Goal: Transaction & Acquisition: Purchase product/service

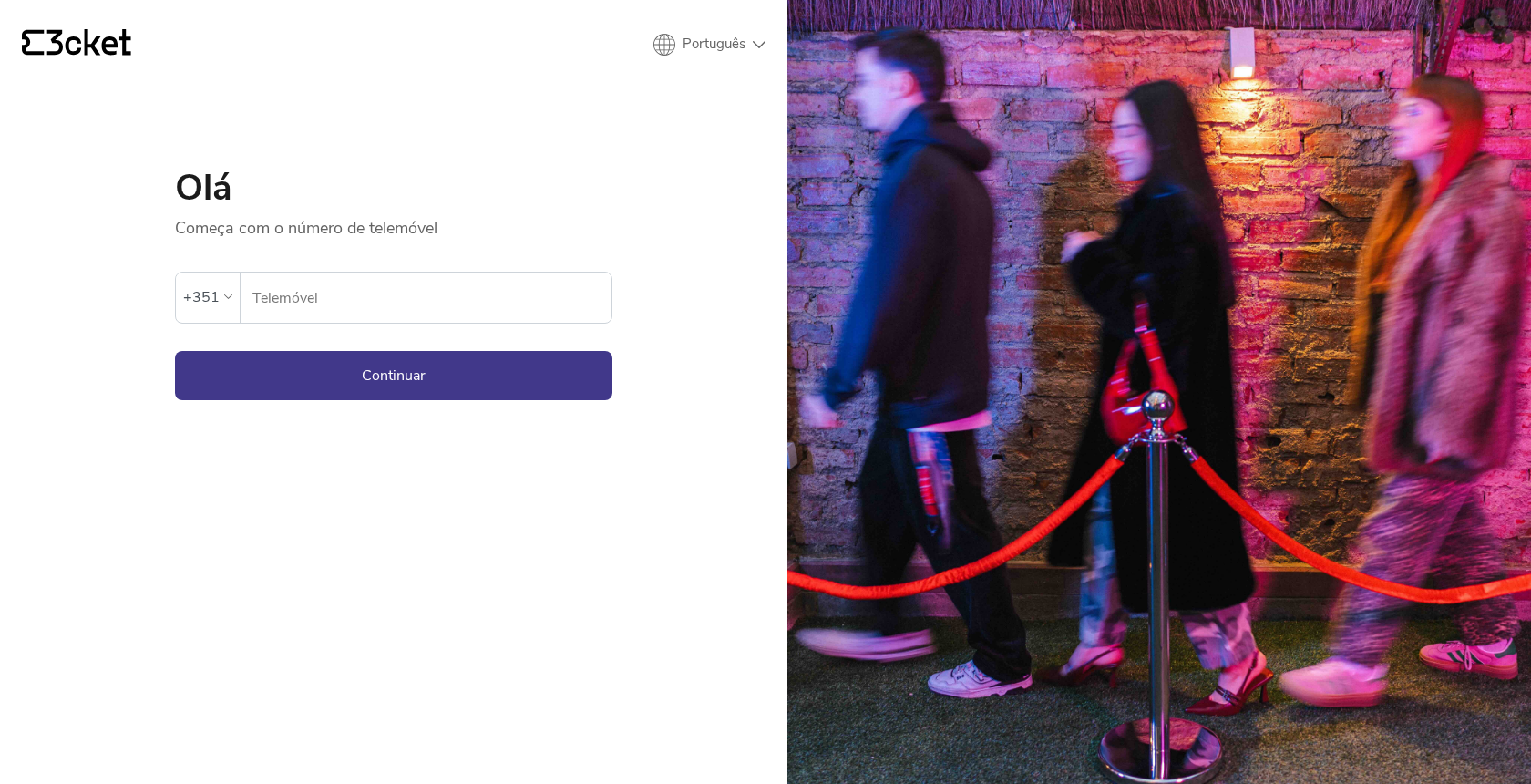
click at [80, 42] on icon at bounding box center [89, 43] width 84 height 27
click at [476, 325] on form "Ocorreu um erro. Se o erro persistir, entrar em contato com o suporte. +351 Tel…" at bounding box center [393, 319] width 437 height 162
click at [469, 321] on div "Telemóvel" at bounding box center [426, 297] width 371 height 50
click at [468, 320] on input "Telemóvel" at bounding box center [431, 297] width 360 height 50
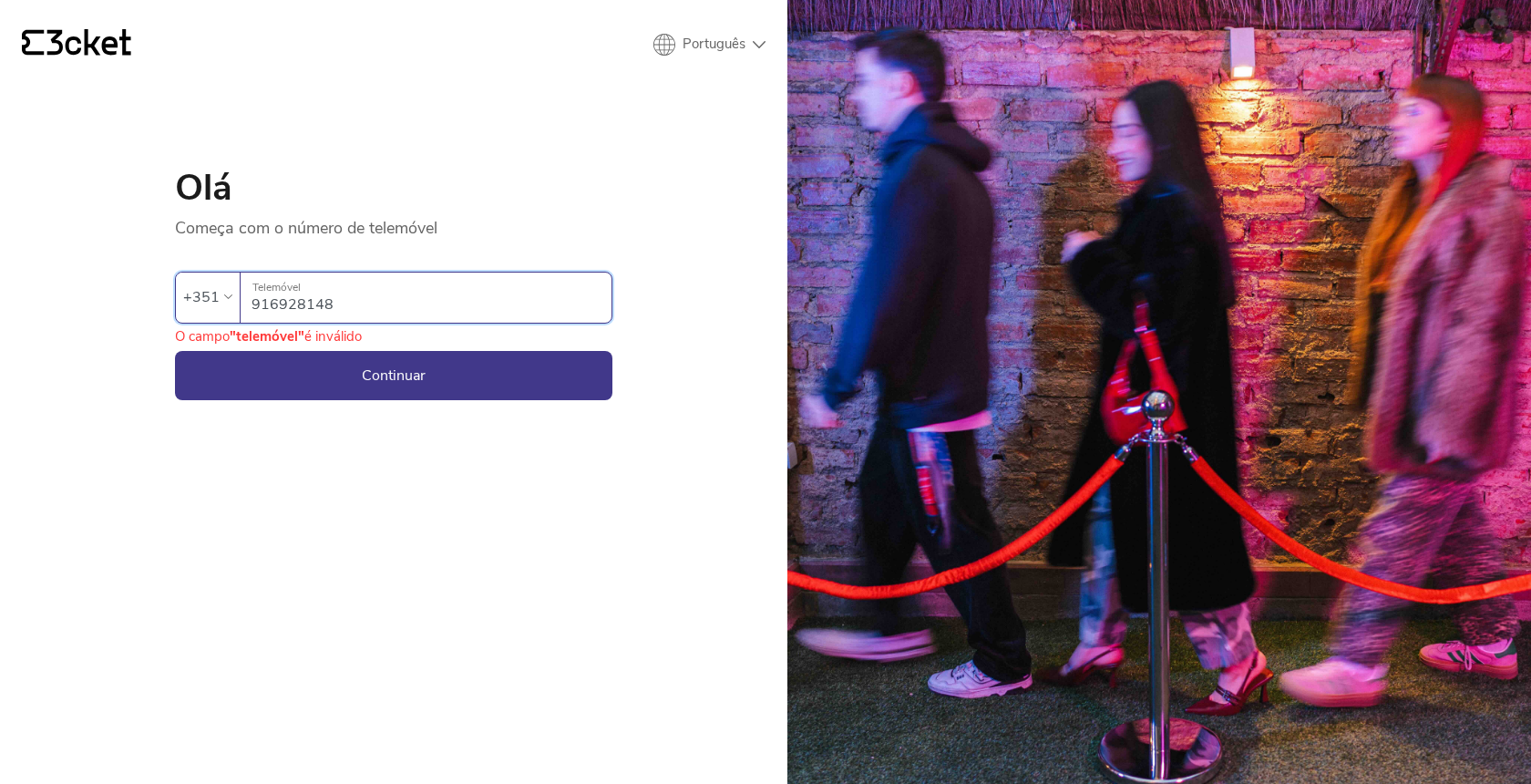
type input "916928148"
click at [393, 374] on button "Continuar" at bounding box center [393, 375] width 437 height 49
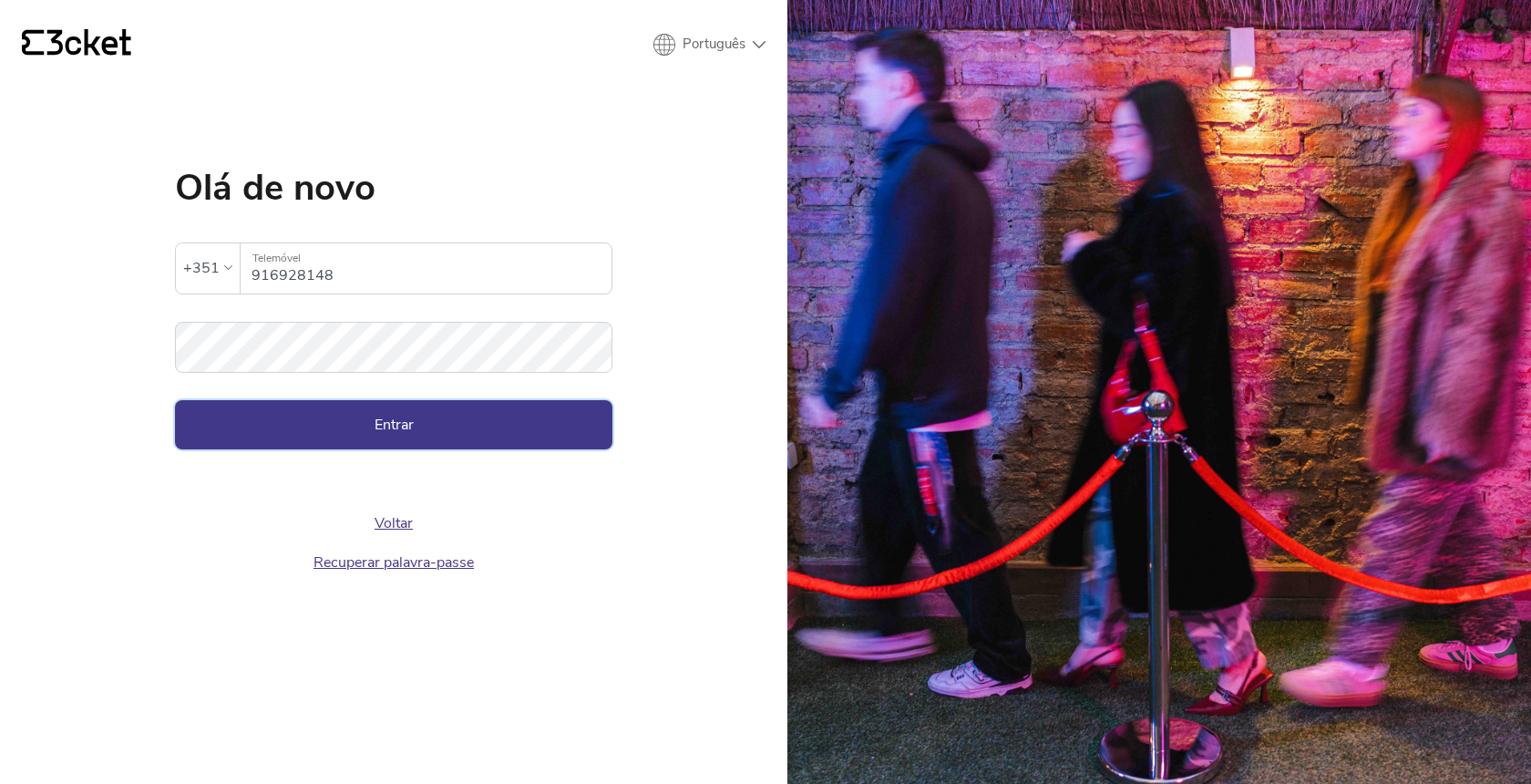
click at [431, 432] on button "Entrar" at bounding box center [393, 425] width 437 height 49
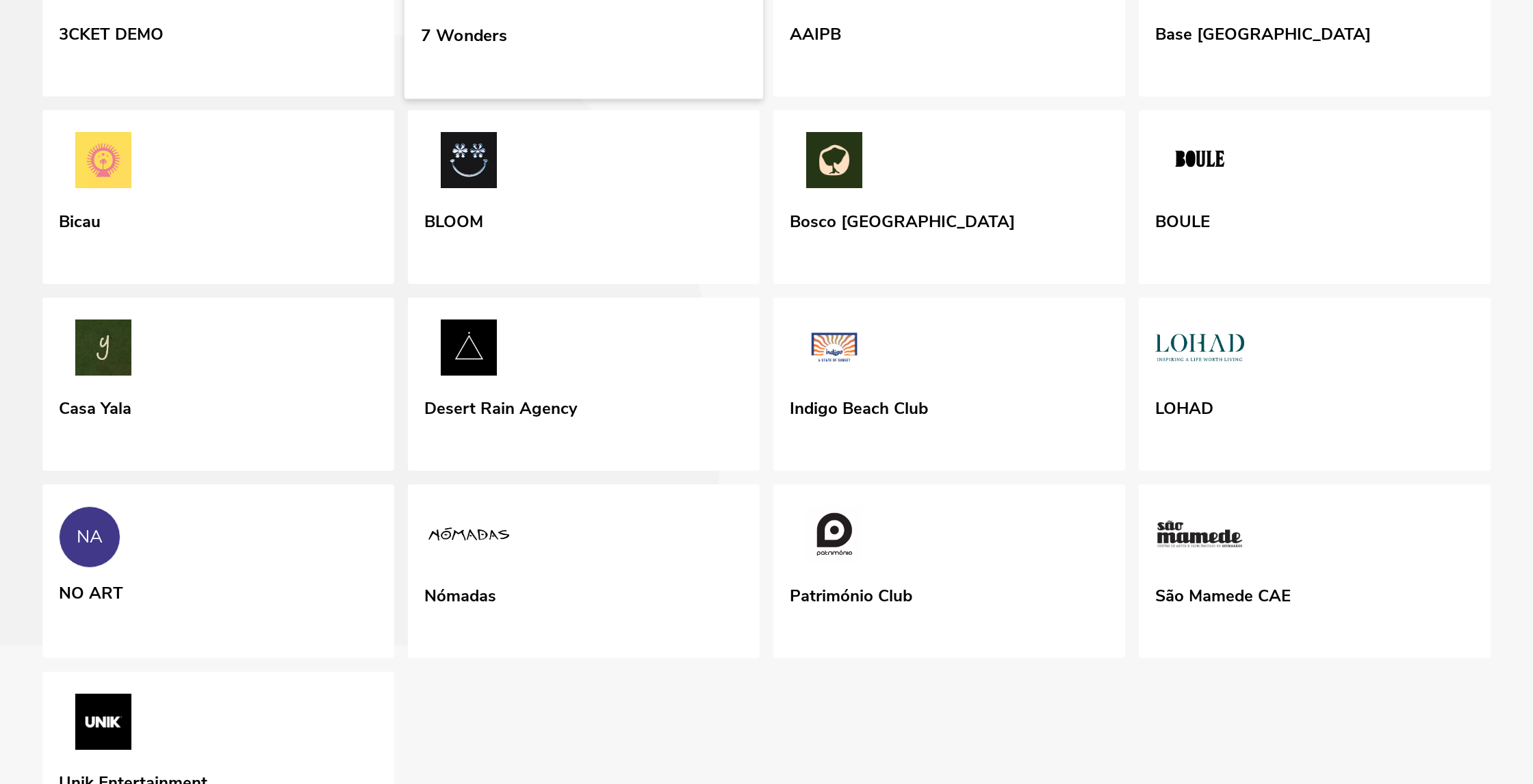
scroll to position [252, 0]
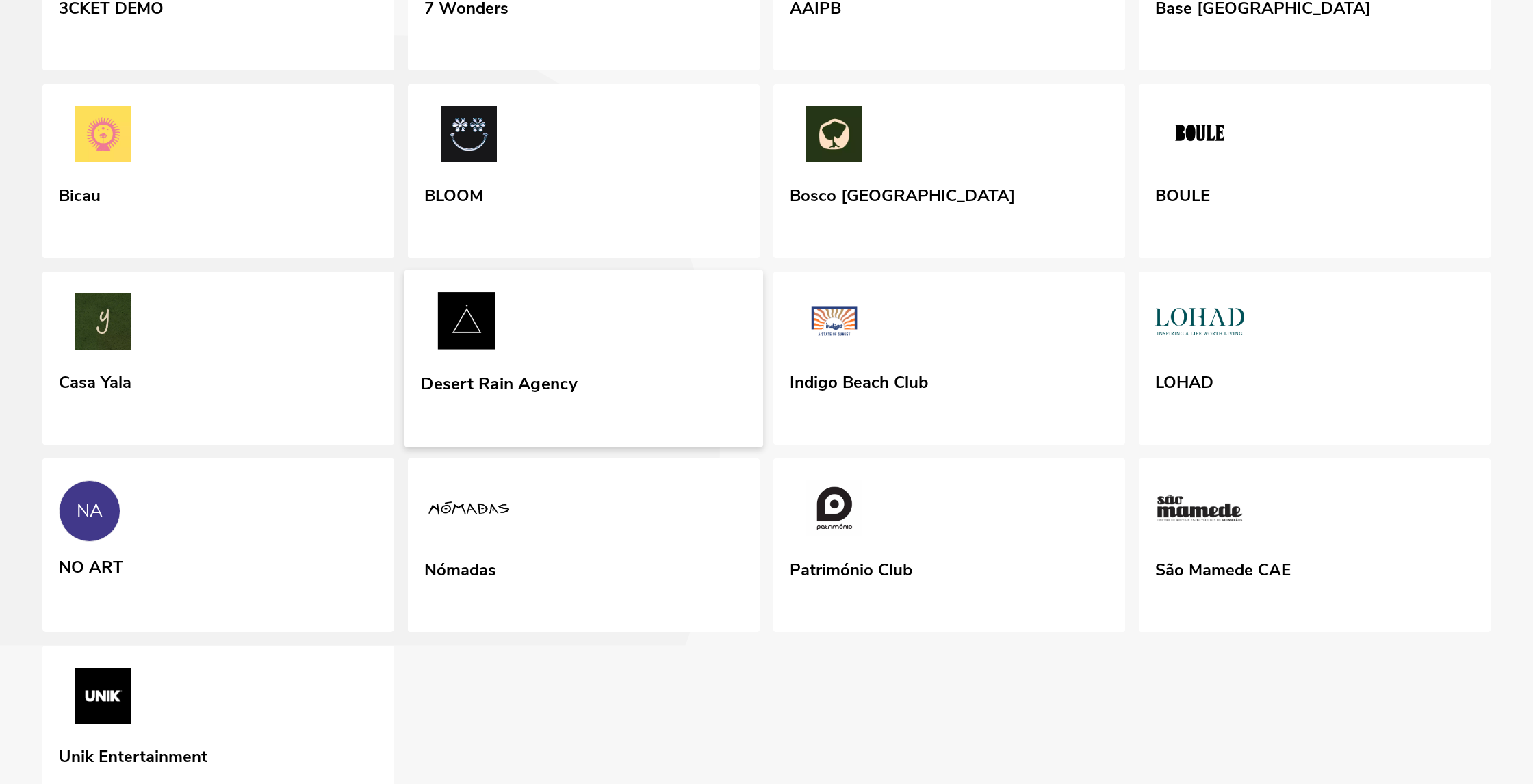
click at [531, 393] on div "Desert Rain Agency" at bounding box center [499, 381] width 156 height 25
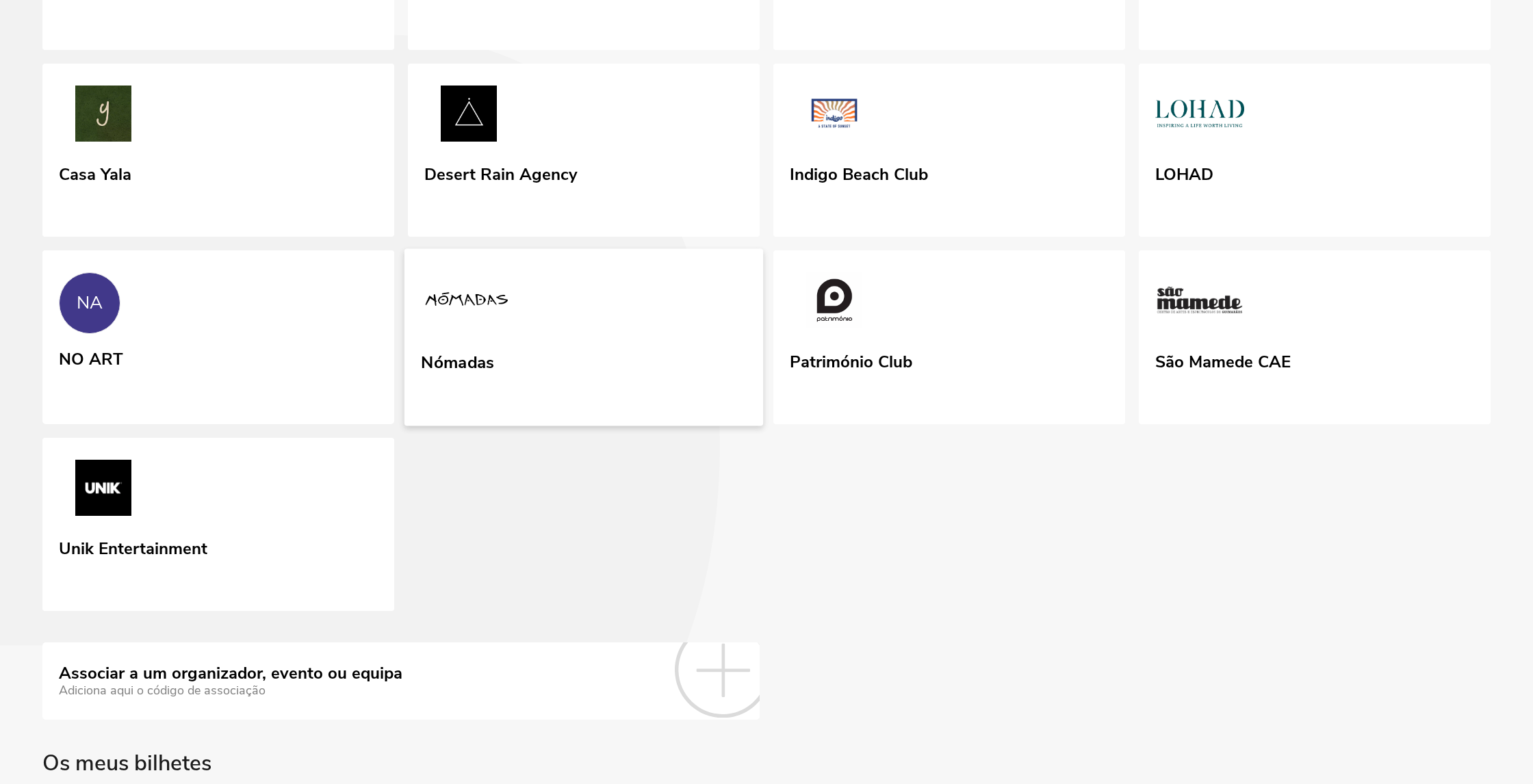
scroll to position [452, 0]
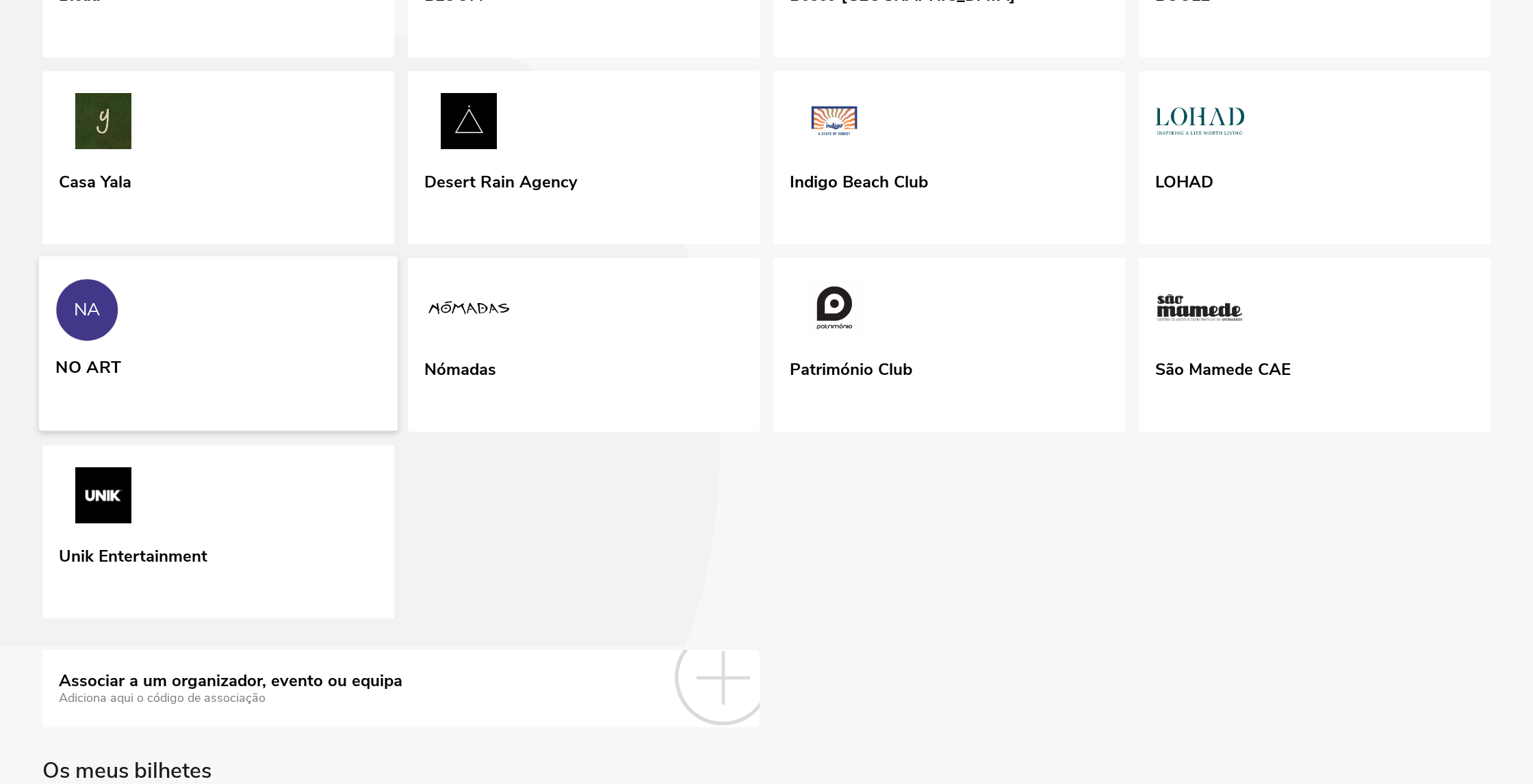
click at [171, 431] on link "NA NO ART" at bounding box center [218, 344] width 358 height 175
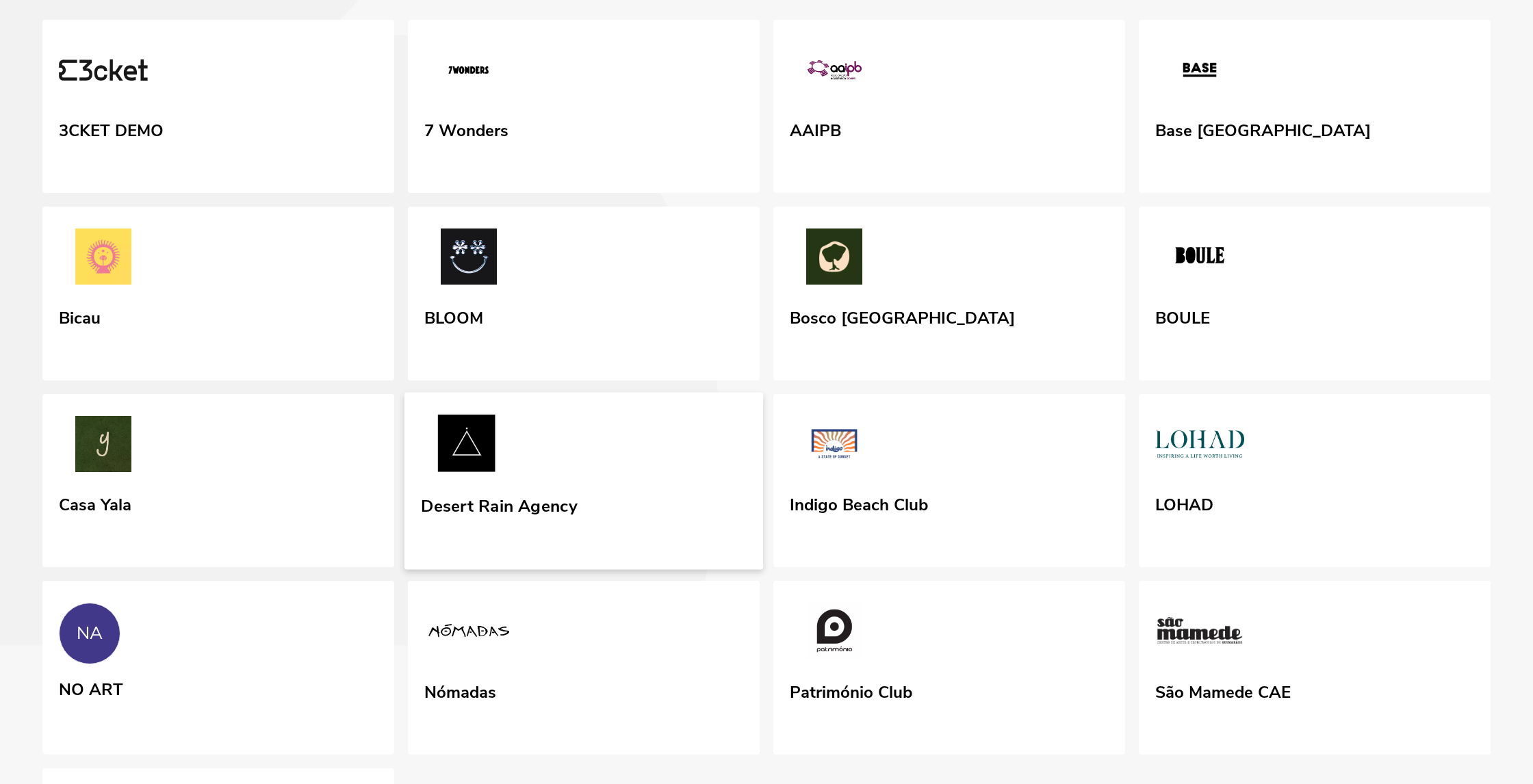
scroll to position [116, 0]
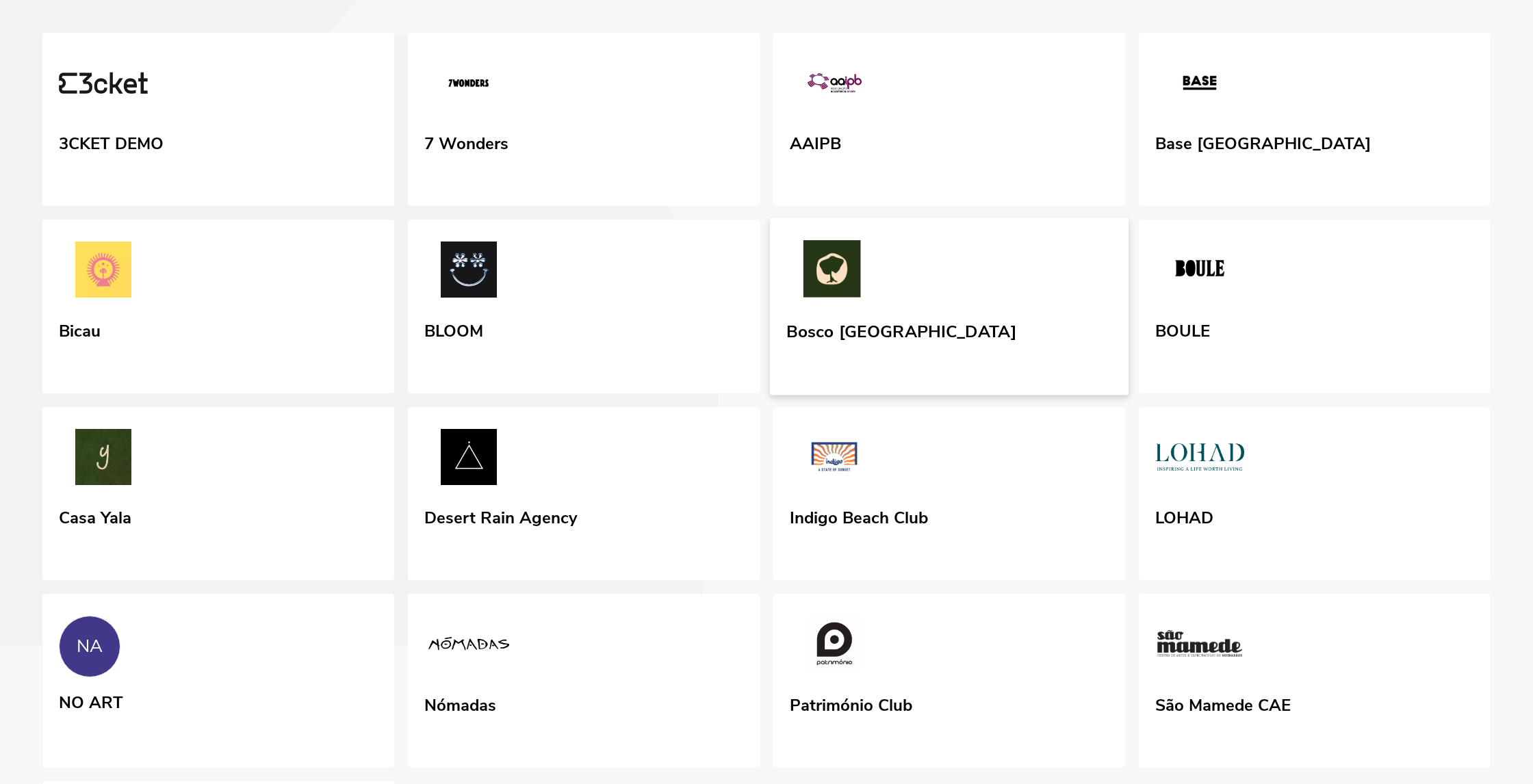
click at [1106, 395] on link "Bosco [GEOGRAPHIC_DATA]" at bounding box center [949, 307] width 358 height 177
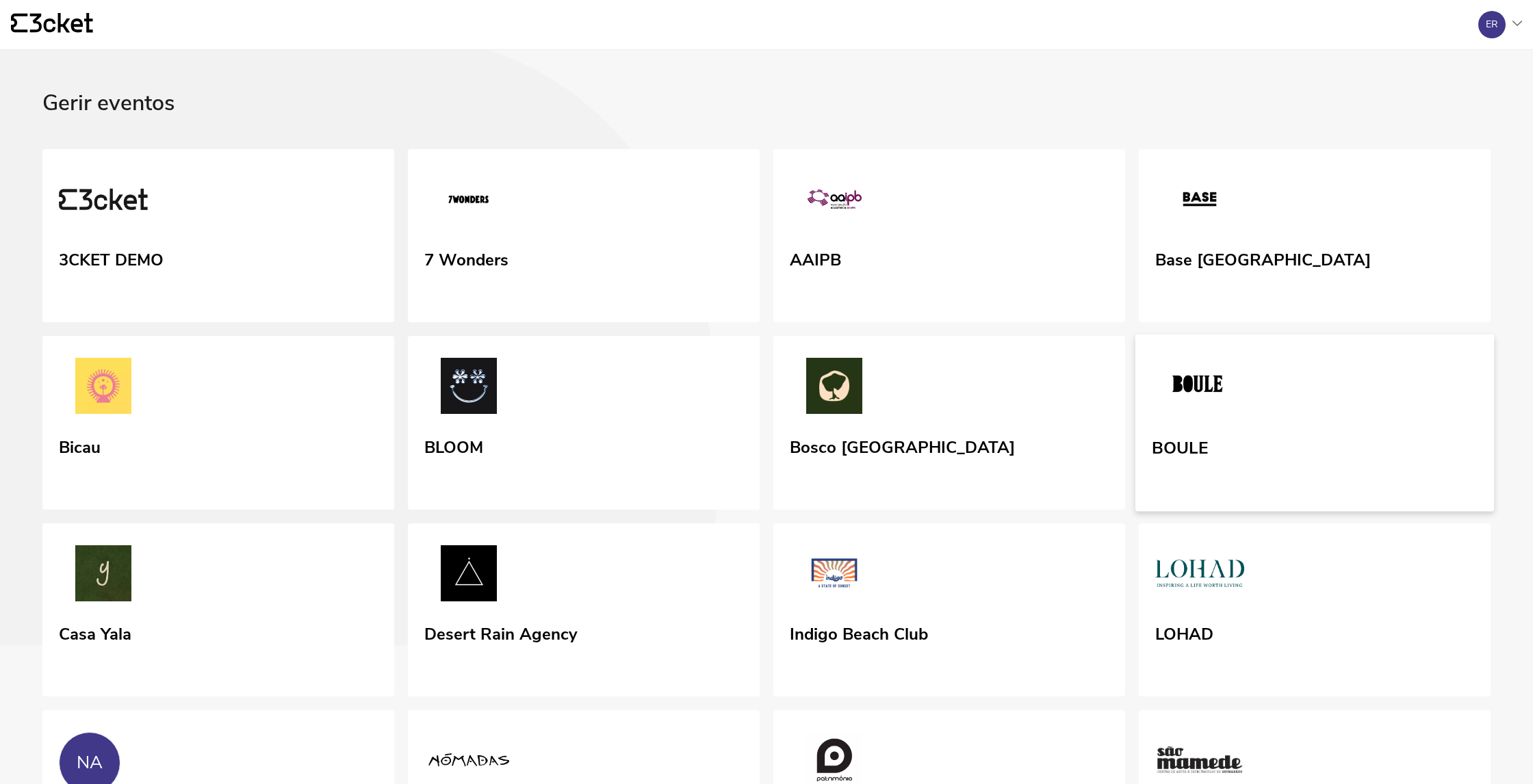
click at [1180, 419] on img at bounding box center [1198, 388] width 91 height 63
